Goal: Task Accomplishment & Management: Manage account settings

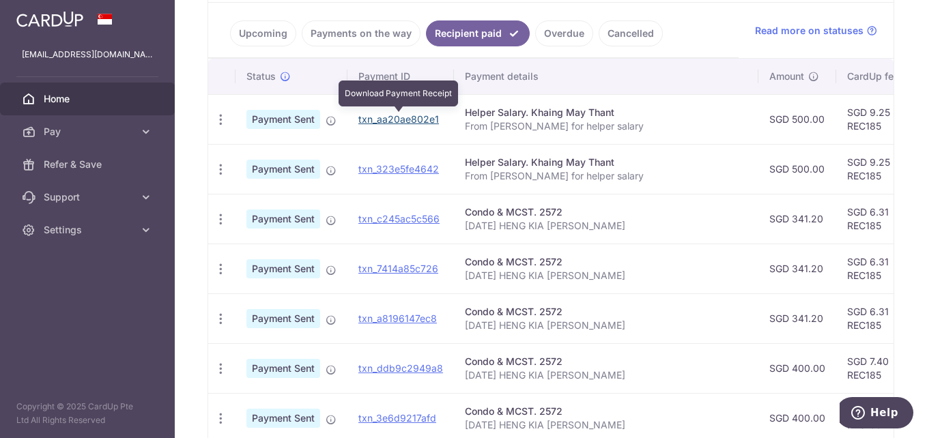
scroll to position [169, 0]
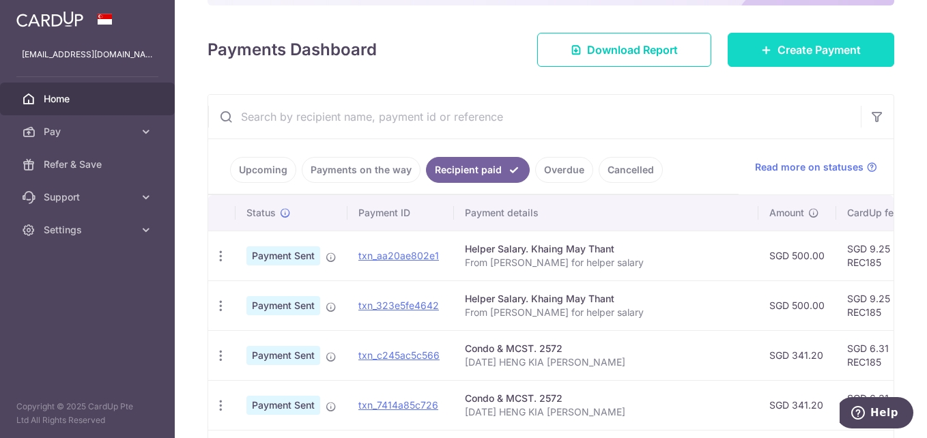
click at [786, 45] on span "Create Payment" at bounding box center [818, 50] width 83 height 16
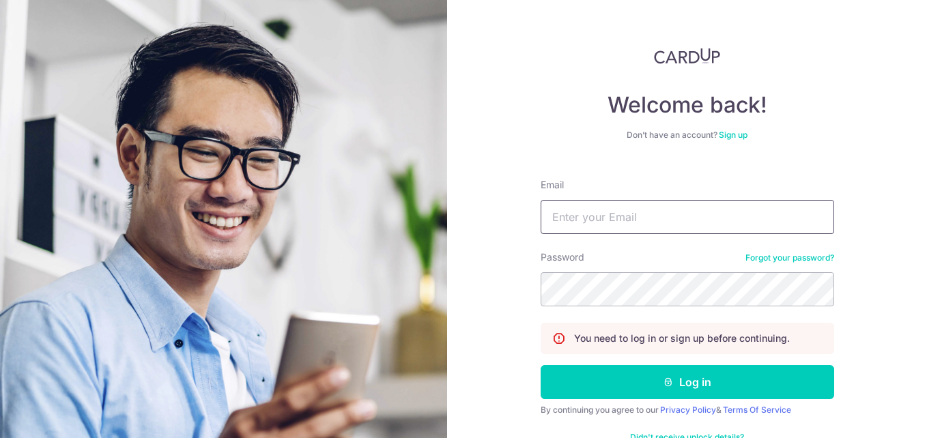
type input "[EMAIL_ADDRESS][DOMAIN_NAME]"
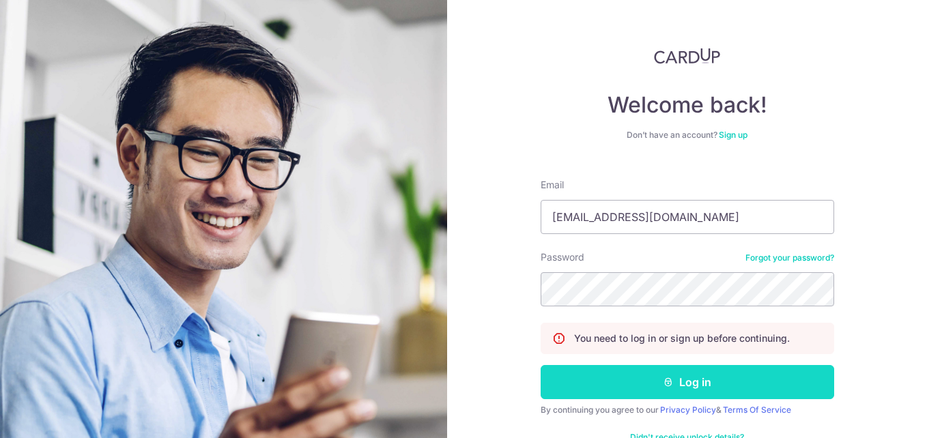
click at [716, 372] on button "Log in" at bounding box center [686, 382] width 293 height 34
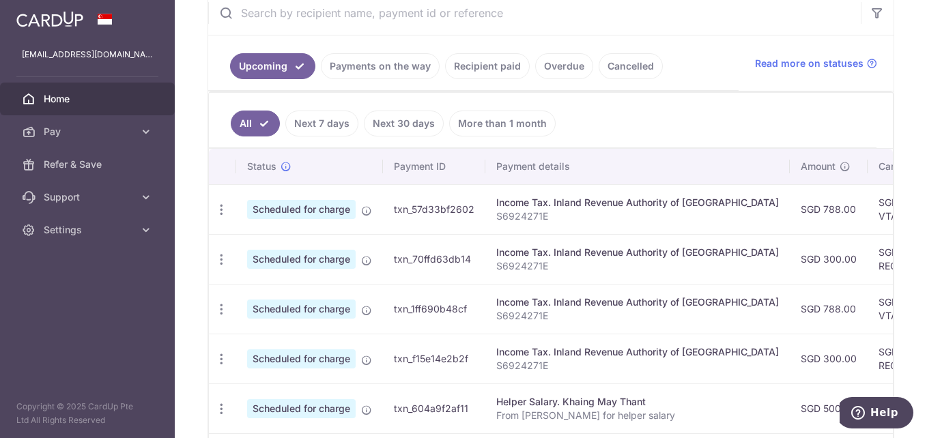
scroll to position [136, 0]
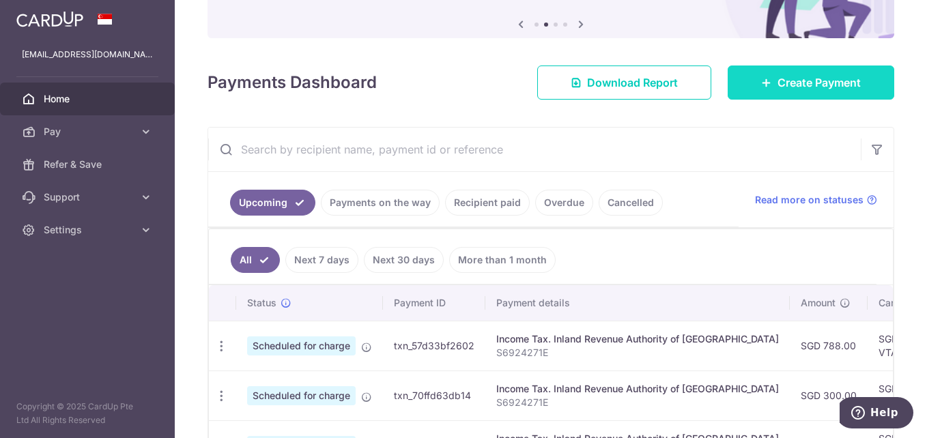
click at [793, 83] on span "Create Payment" at bounding box center [818, 82] width 83 height 16
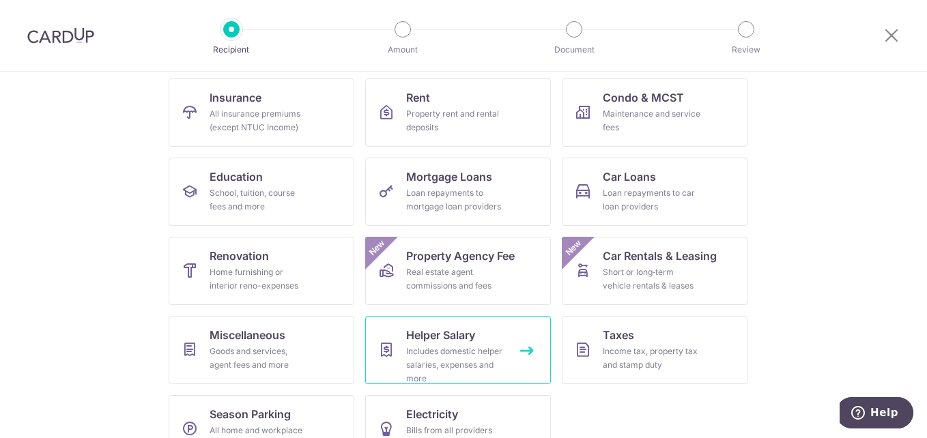
scroll to position [173, 0]
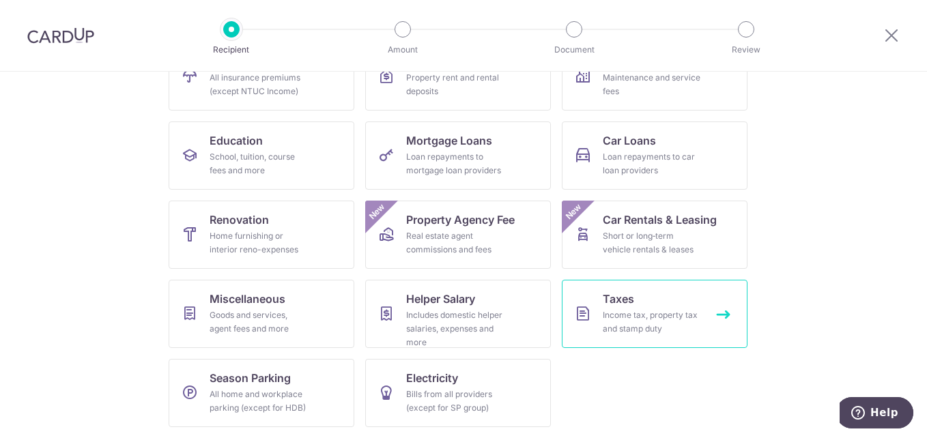
click at [657, 317] on div "Income tax, property tax and stamp duty" at bounding box center [652, 321] width 98 height 27
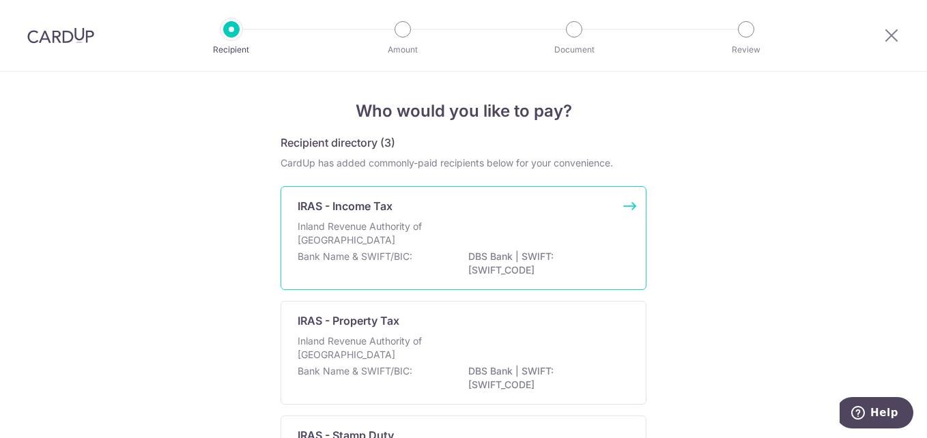
click at [313, 214] on p "IRAS - Income Tax" at bounding box center [345, 206] width 95 height 16
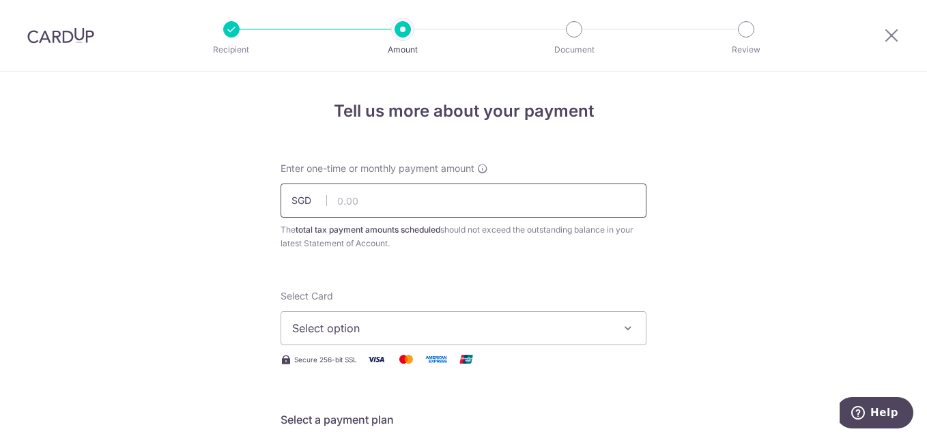
click at [341, 199] on input "text" at bounding box center [463, 201] width 366 height 34
type input "400.00"
drag, startPoint x: 809, startPoint y: 264, endPoint x: 832, endPoint y: 234, distance: 37.5
click at [890, 35] on icon at bounding box center [891, 35] width 16 height 17
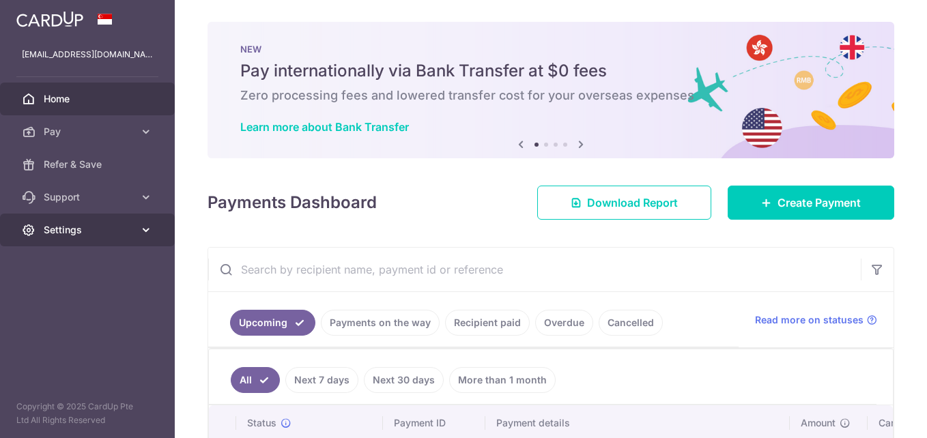
click at [154, 228] on link "Settings" at bounding box center [87, 230] width 175 height 33
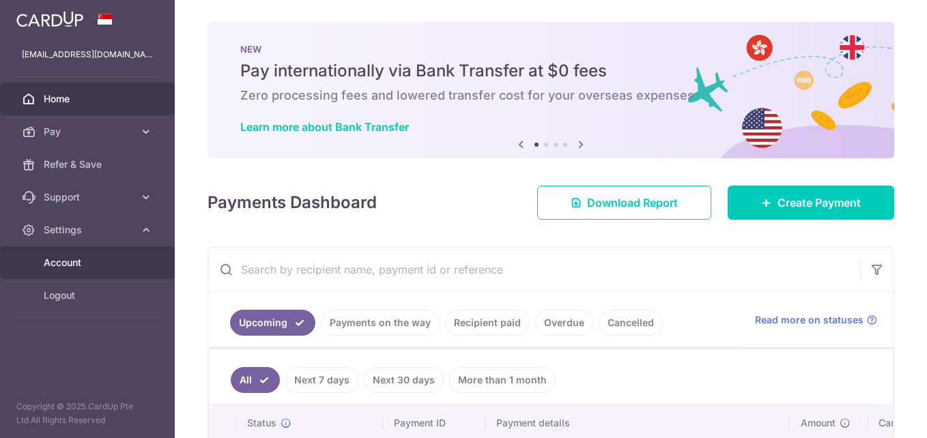
click at [81, 267] on span "Account" at bounding box center [89, 263] width 90 height 14
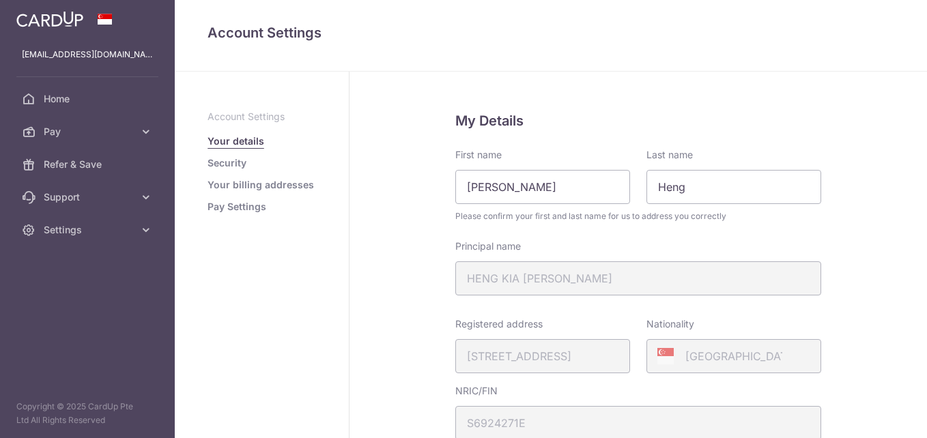
click at [240, 206] on link "Pay Settings" at bounding box center [236, 207] width 59 height 14
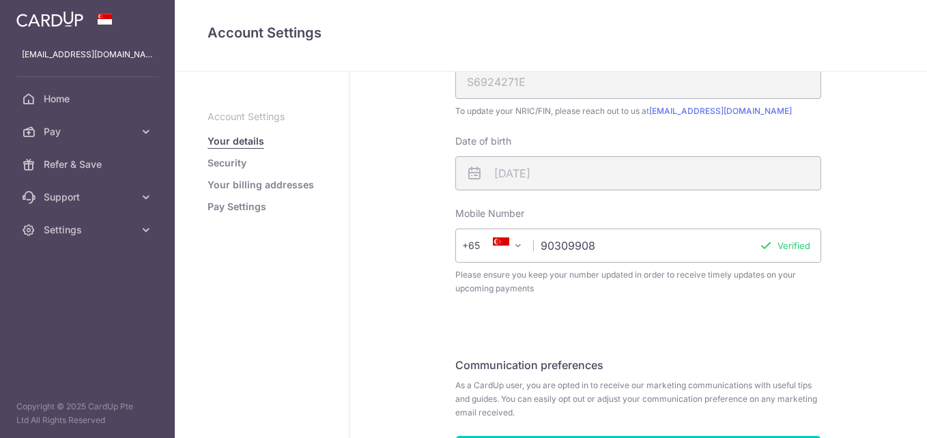
scroll to position [437, 0]
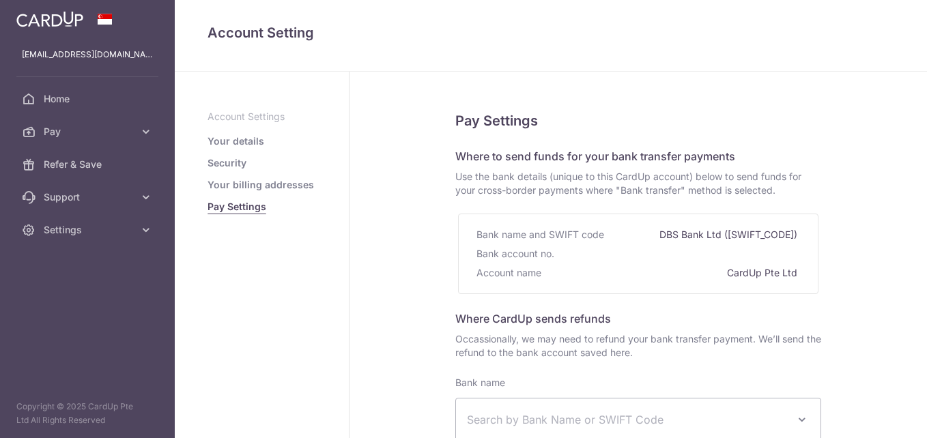
select select
click at [222, 138] on link "Your details" at bounding box center [235, 141] width 57 height 14
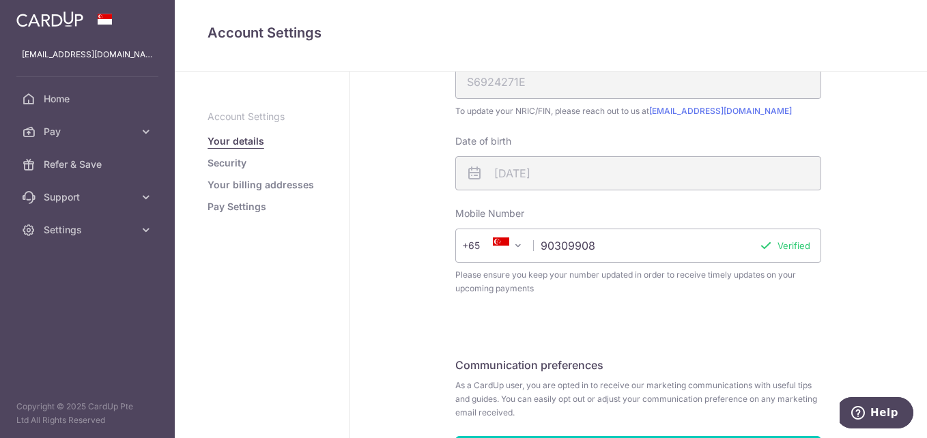
scroll to position [437, 0]
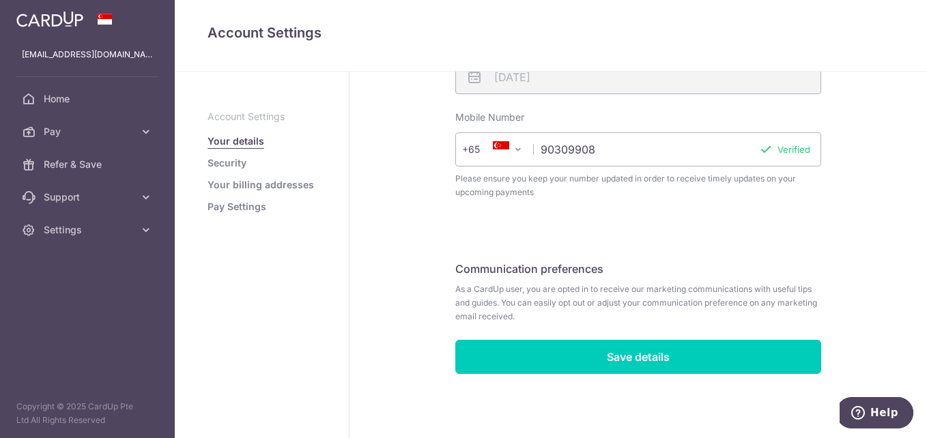
click at [225, 206] on link "Pay Settings" at bounding box center [236, 207] width 59 height 14
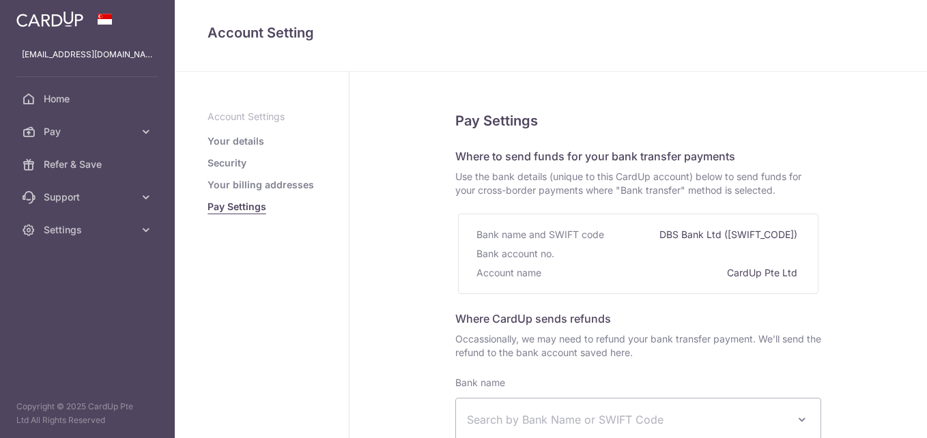
select select
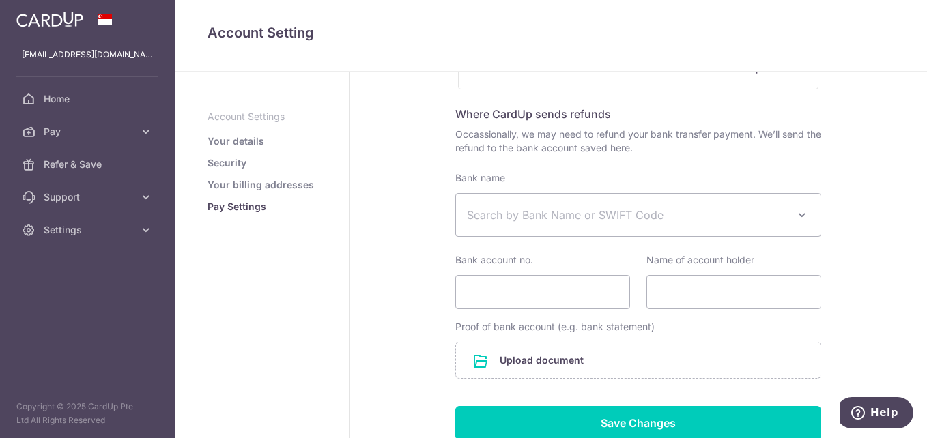
scroll to position [136, 0]
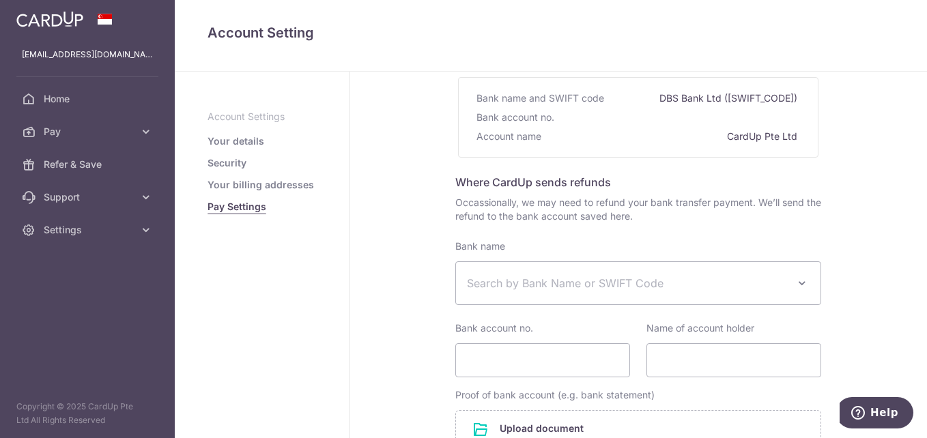
click at [809, 287] on span "Search by Bank Name or SWIFT Code" at bounding box center [638, 283] width 364 height 42
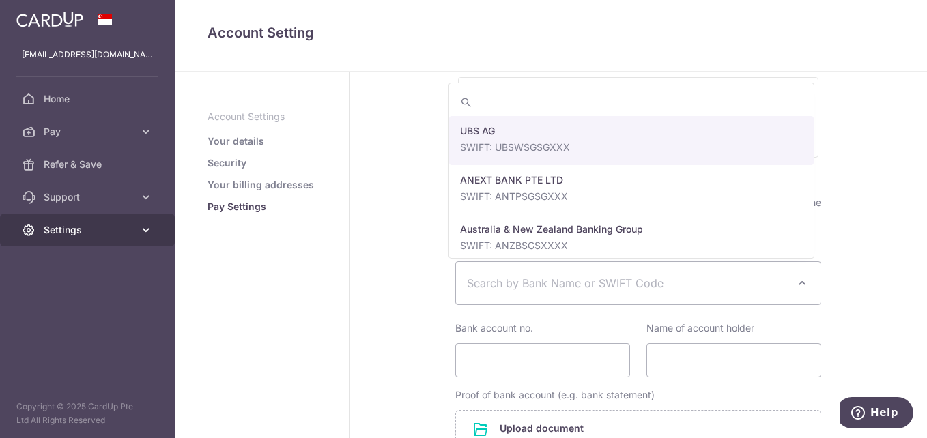
click at [61, 227] on span "Settings" at bounding box center [89, 230] width 90 height 14
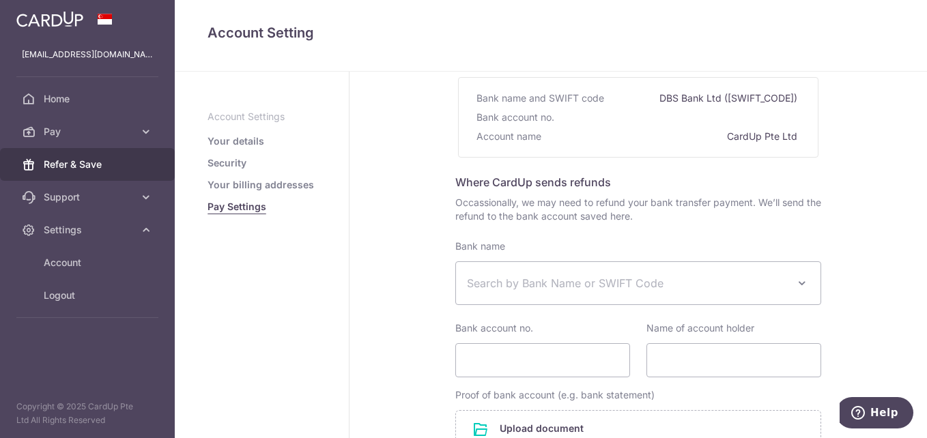
click at [89, 165] on span "Refer & Save" at bounding box center [89, 165] width 90 height 14
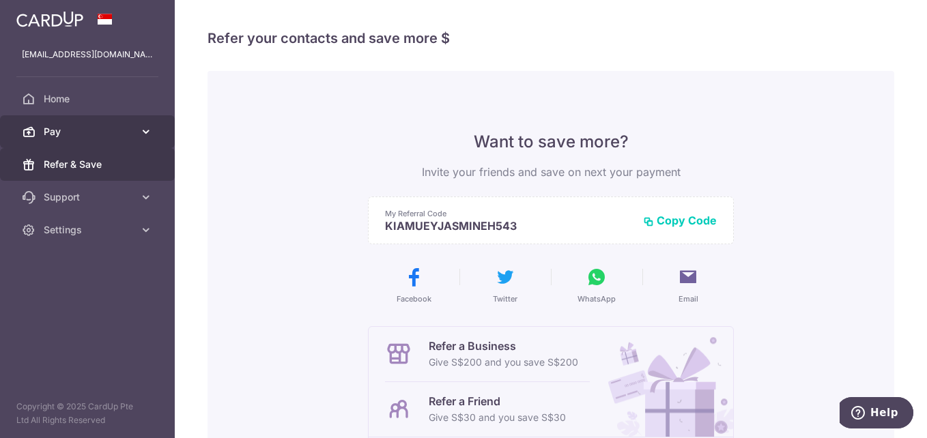
click at [152, 136] on icon at bounding box center [146, 132] width 14 height 14
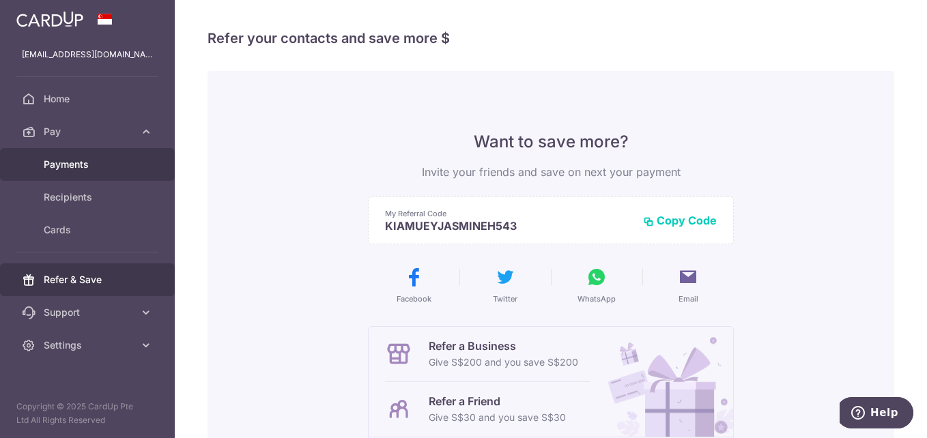
click at [76, 165] on span "Payments" at bounding box center [89, 165] width 90 height 14
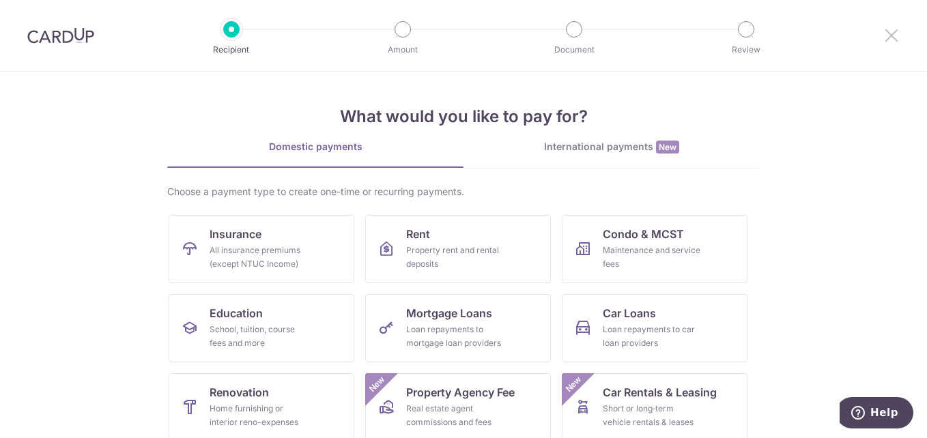
click at [891, 32] on icon at bounding box center [891, 35] width 16 height 17
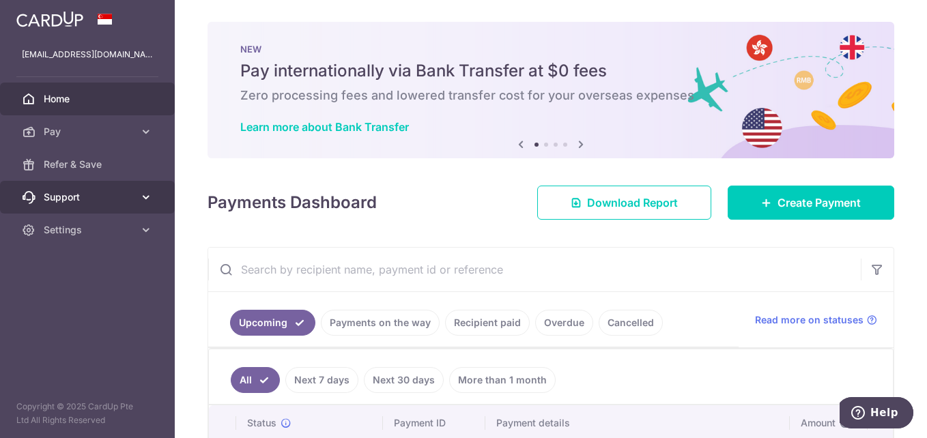
click at [152, 195] on icon at bounding box center [146, 197] width 14 height 14
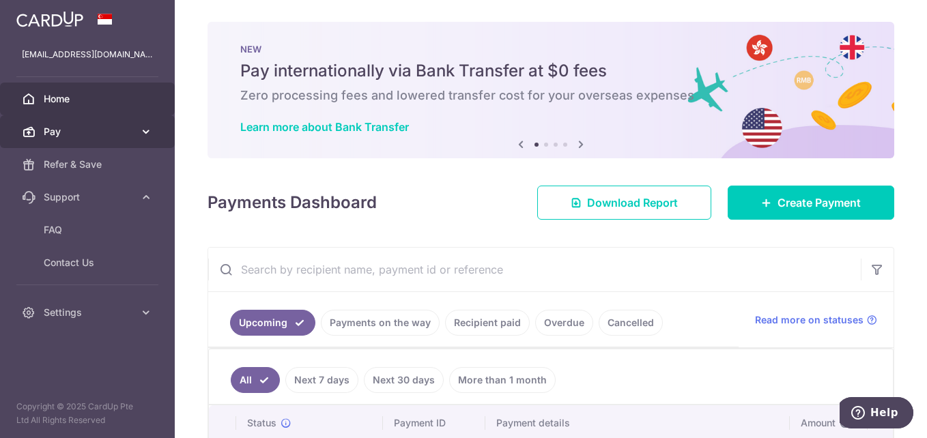
click at [147, 126] on icon at bounding box center [146, 132] width 14 height 14
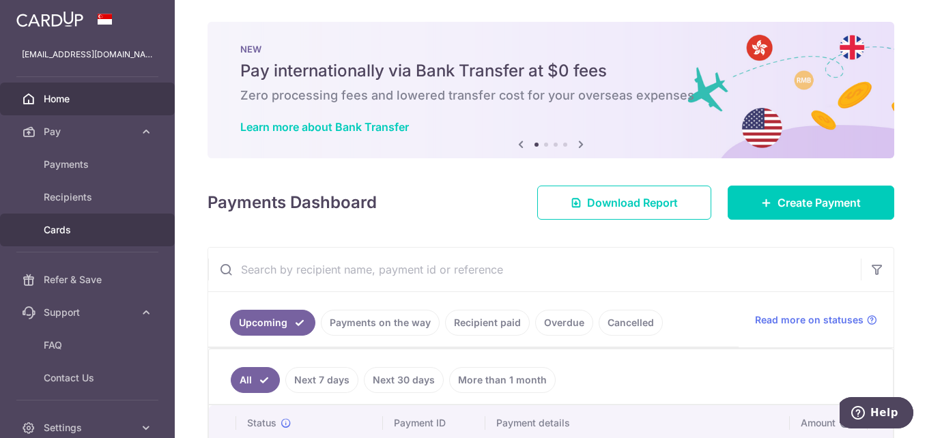
click at [68, 227] on span "Cards" at bounding box center [89, 230] width 90 height 14
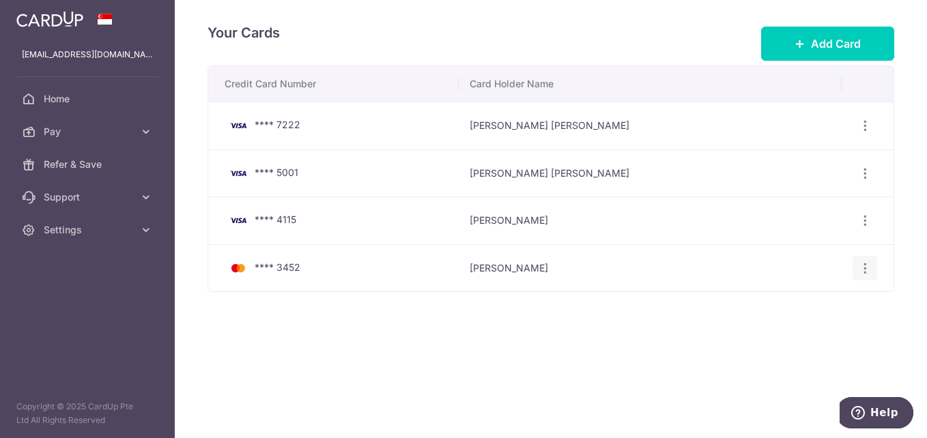
click at [866, 275] on div "View/Edit Delete" at bounding box center [864, 268] width 25 height 25
click at [865, 270] on icon "button" at bounding box center [865, 268] width 14 height 14
click at [796, 338] on span "Delete" at bounding box center [819, 338] width 93 height 16
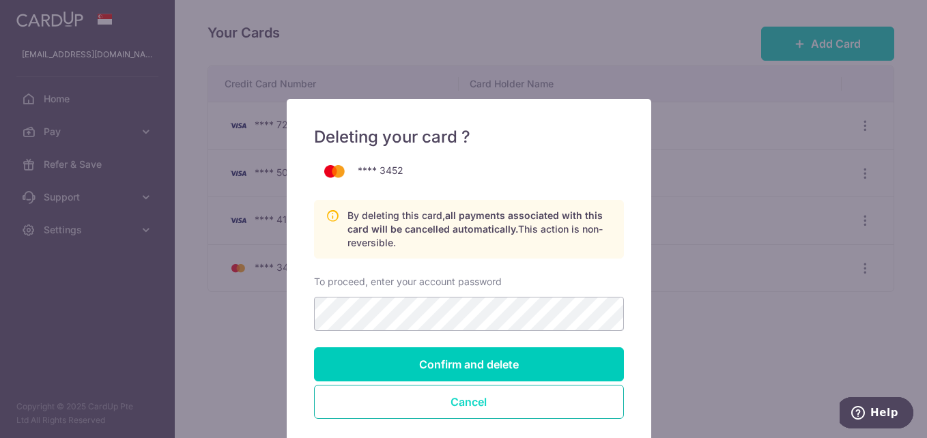
click at [494, 404] on button "Cancel" at bounding box center [469, 402] width 310 height 34
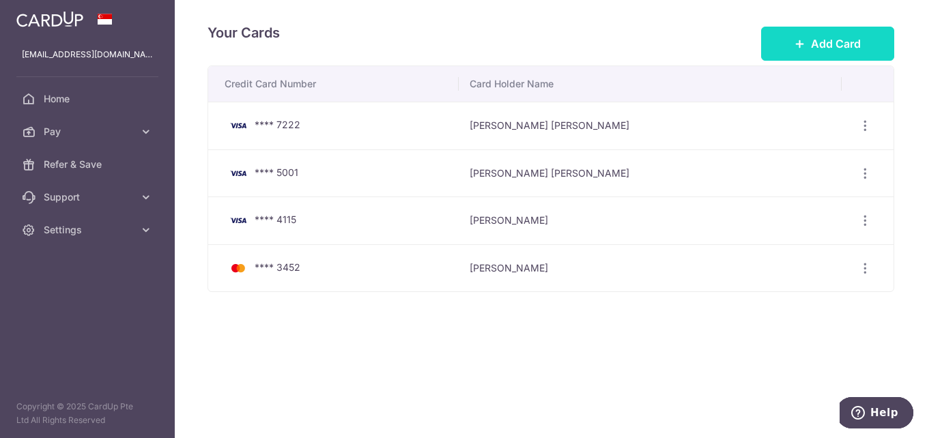
click at [799, 40] on icon at bounding box center [799, 43] width 11 height 11
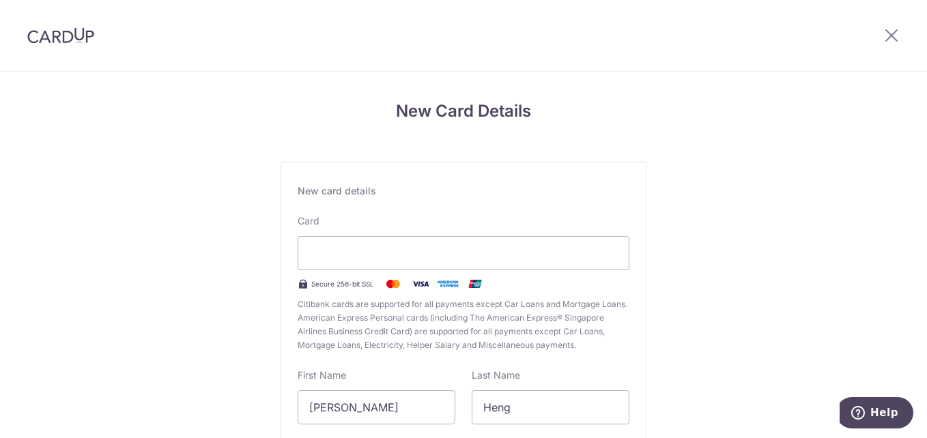
scroll to position [68, 0]
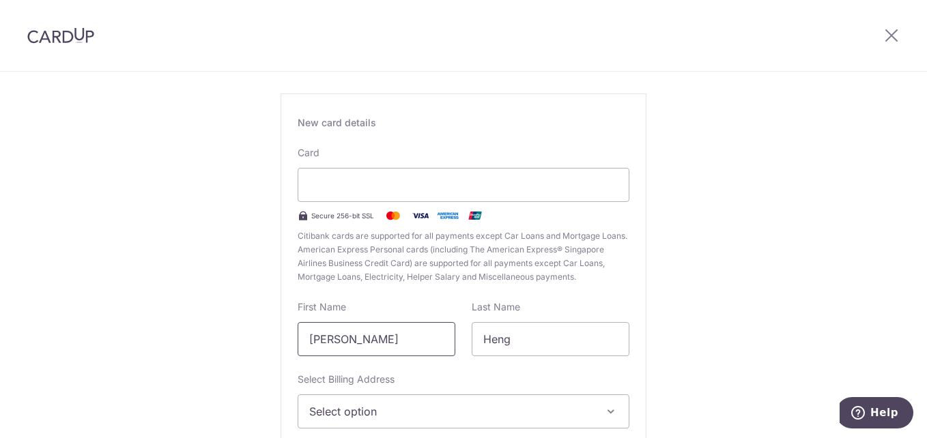
drag, startPoint x: 358, startPoint y: 338, endPoint x: 298, endPoint y: 341, distance: 60.8
click at [298, 341] on input "[PERSON_NAME]" at bounding box center [377, 339] width 158 height 34
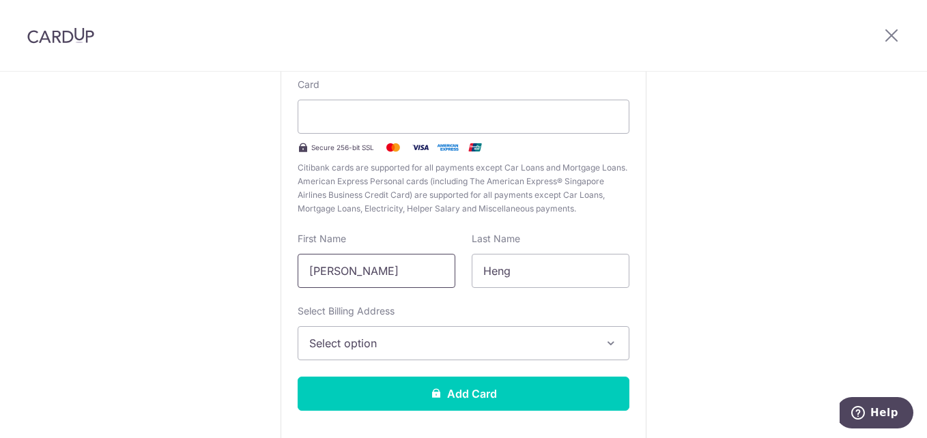
type input "[PERSON_NAME]"
click at [609, 339] on icon "button" at bounding box center [611, 343] width 14 height 14
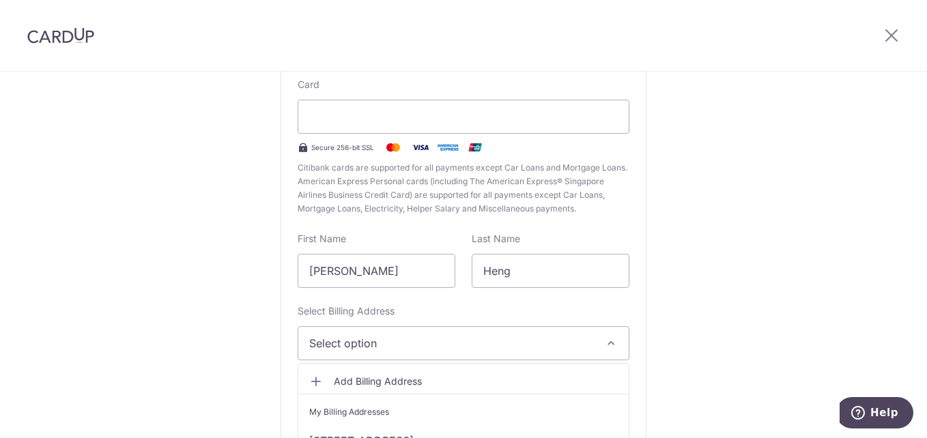
scroll to position [205, 0]
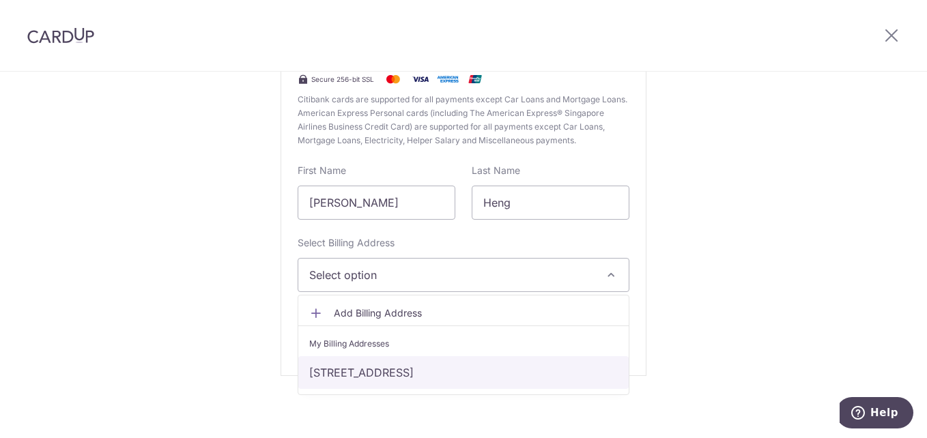
click at [404, 360] on link "[STREET_ADDRESS]" at bounding box center [463, 372] width 330 height 33
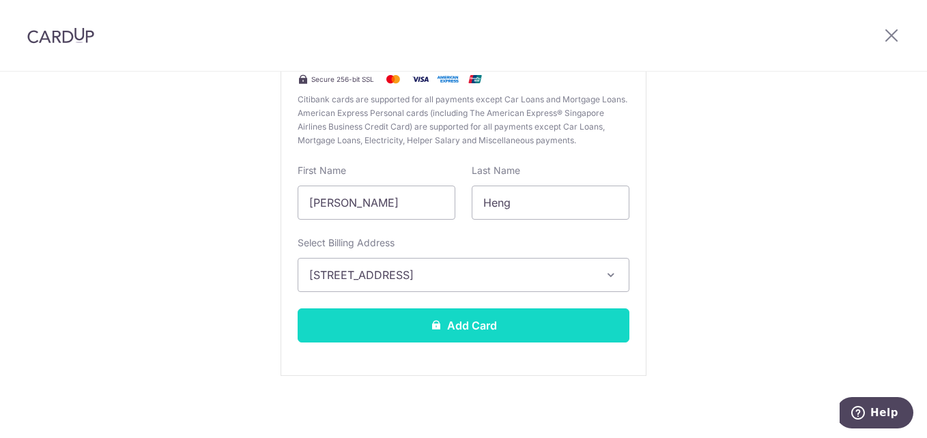
click at [492, 321] on button "Add Card" at bounding box center [464, 325] width 332 height 34
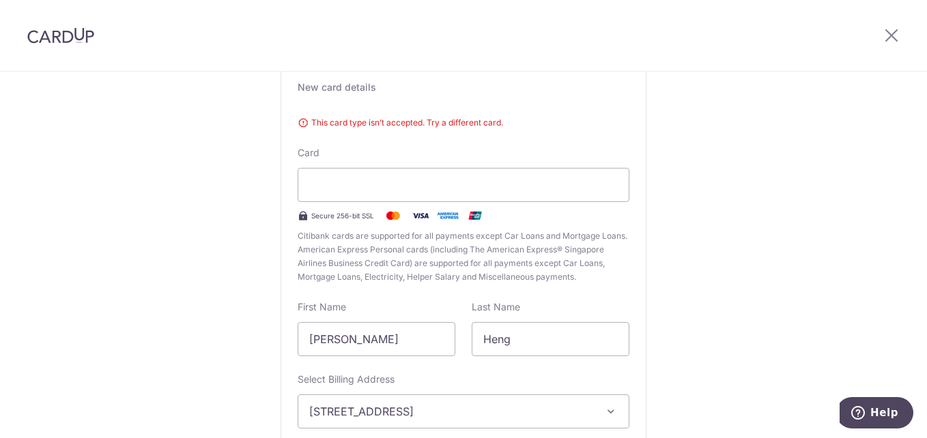
scroll to position [35, 0]
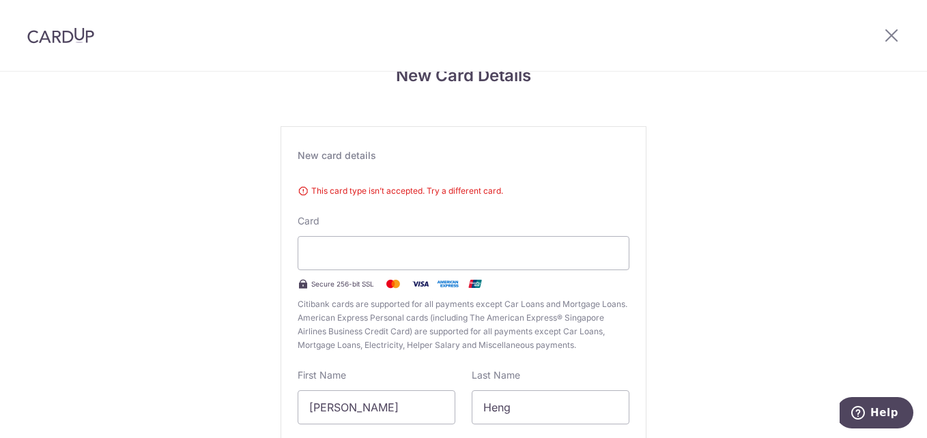
click at [472, 285] on img at bounding box center [474, 284] width 27 height 16
click at [887, 37] on icon at bounding box center [891, 35] width 16 height 17
